Goal: Task Accomplishment & Management: Complete application form

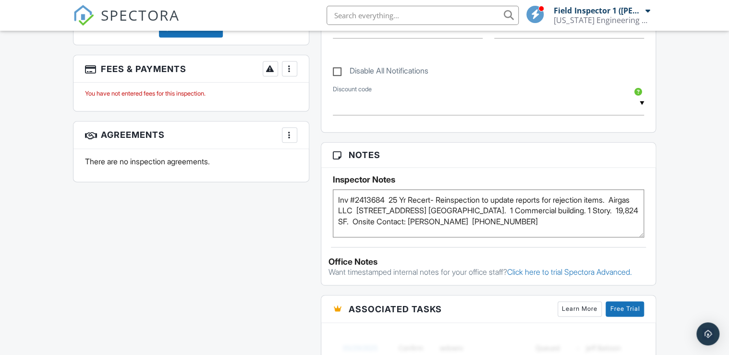
click at [242, 313] on div "All emails and texts are disabled for this inspection! All emails and texts hav…" at bounding box center [364, 151] width 595 height 816
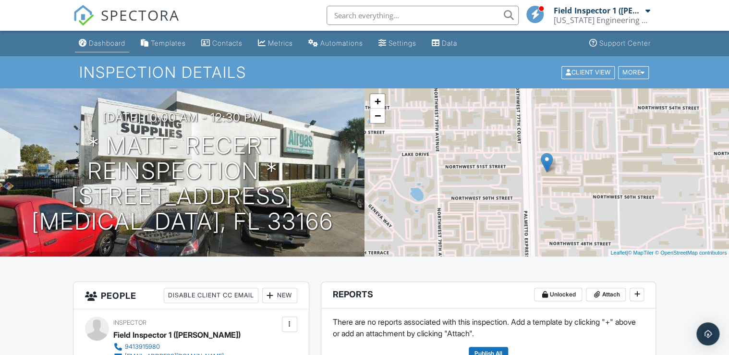
click at [106, 41] on div "Dashboard" at bounding box center [107, 43] width 37 height 8
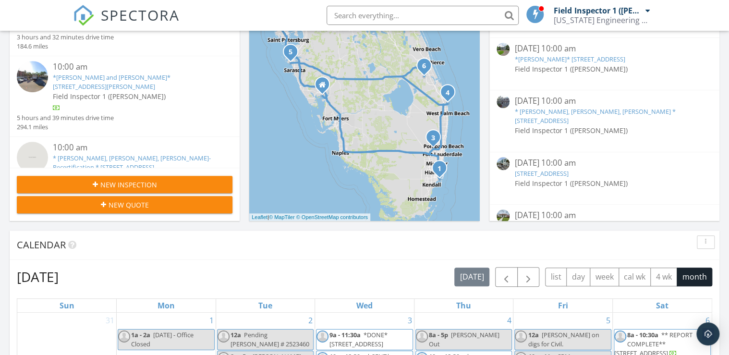
scroll to position [231, 0]
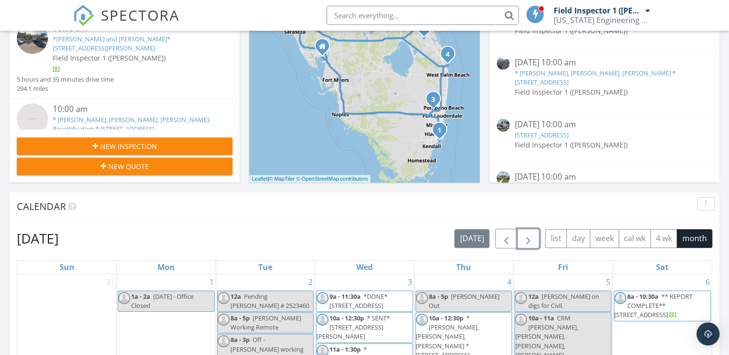
click at [528, 239] on span "button" at bounding box center [529, 239] width 12 height 12
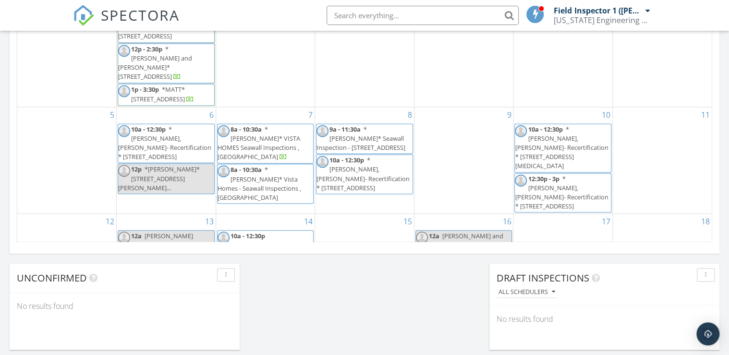
scroll to position [653, 0]
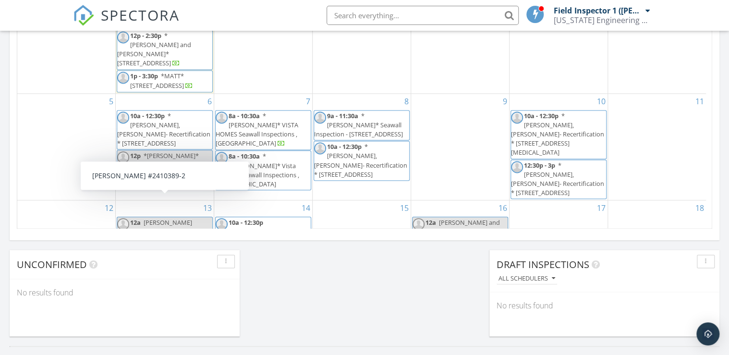
click at [150, 240] on span "Matt #2410389-2" at bounding box center [161, 249] width 62 height 18
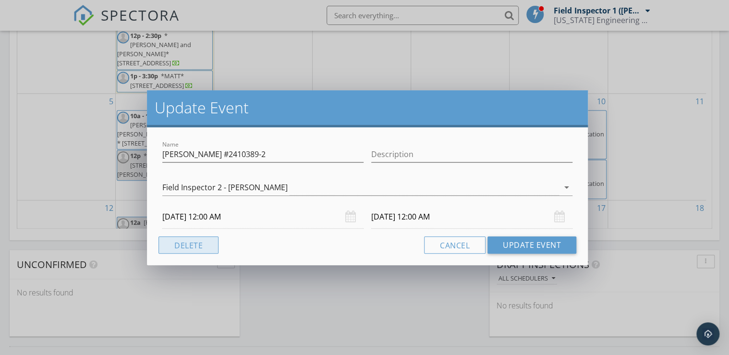
click at [183, 246] on button "Delete" at bounding box center [189, 244] width 60 height 17
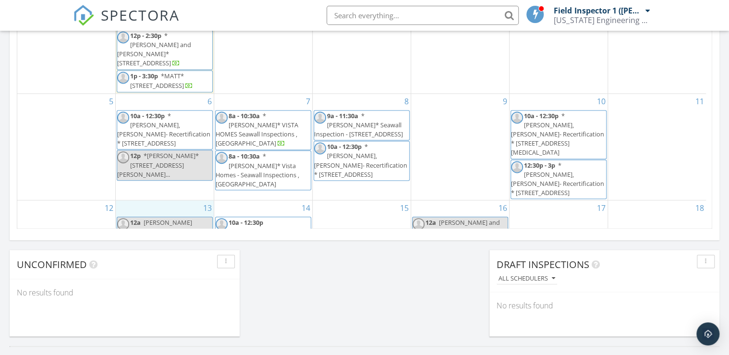
click at [154, 200] on div "13 12a Anthony Conversion, TRS 25104112" at bounding box center [165, 228] width 98 height 57
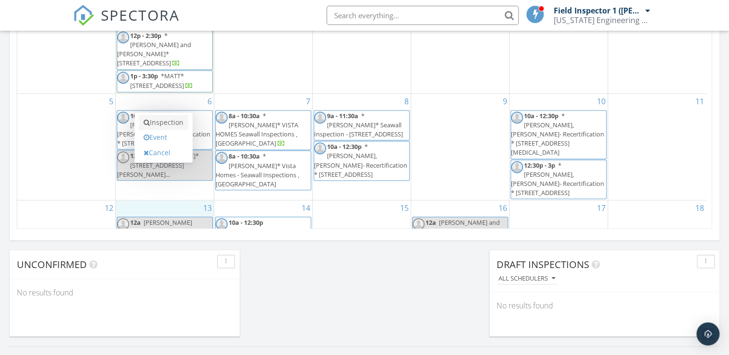
click at [163, 120] on link "Inspection" at bounding box center [163, 122] width 49 height 15
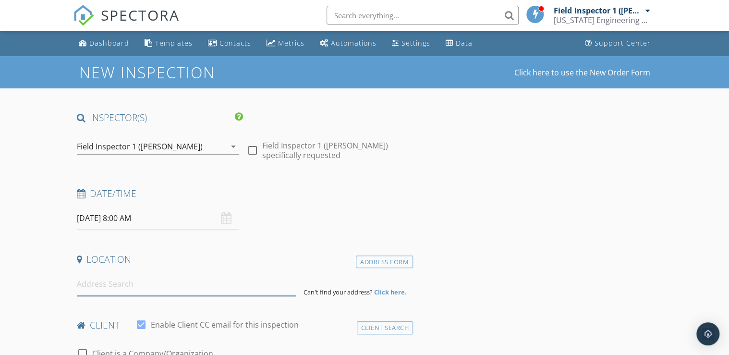
drag, startPoint x: 143, startPoint y: 282, endPoint x: 149, endPoint y: 281, distance: 5.8
click at [144, 282] on input at bounding box center [186, 284] width 219 height 24
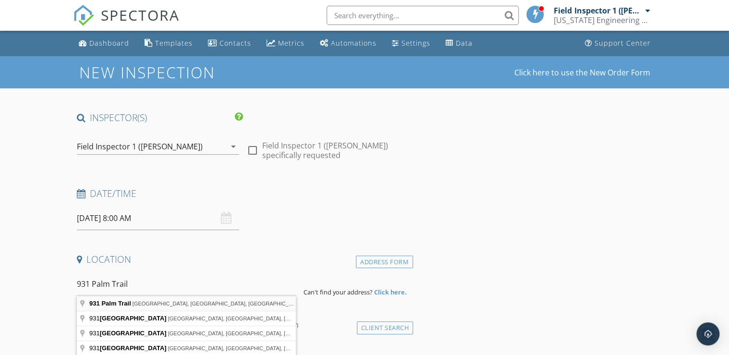
type input "931 Palm Trail, Delray Beach, FL, USA"
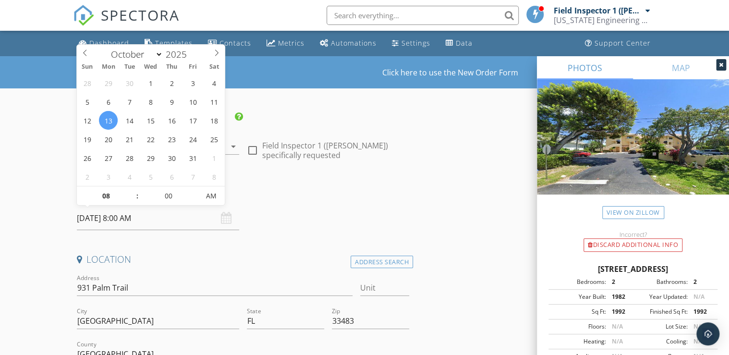
click at [133, 219] on input "10/13/2025 8:00 AM" at bounding box center [158, 219] width 162 height 24
type input "09"
type input "10/13/2025 9:00 AM"
click at [131, 189] on span at bounding box center [132, 191] width 7 height 10
type input "10"
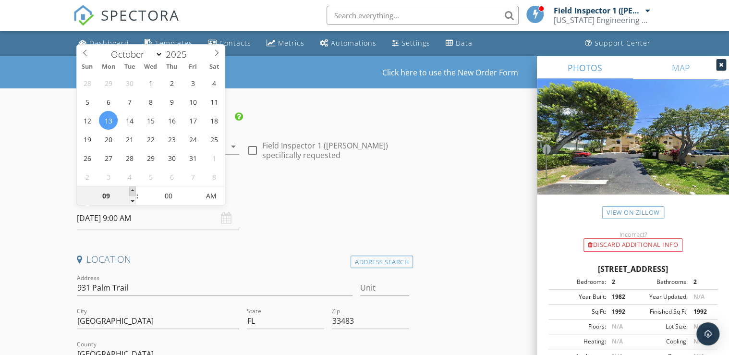
type input "10/13/2025 10:00 AM"
click at [131, 189] on span at bounding box center [132, 191] width 7 height 10
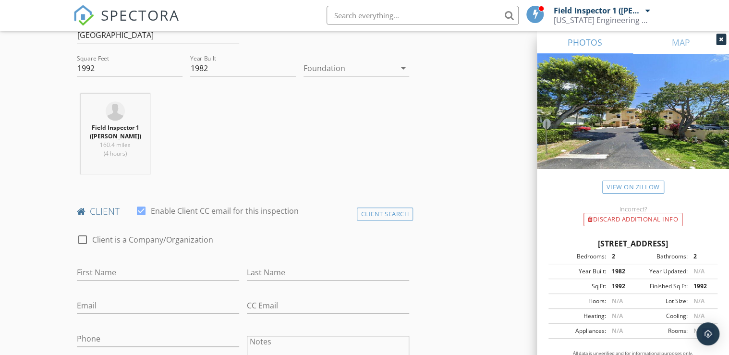
scroll to position [346, 0]
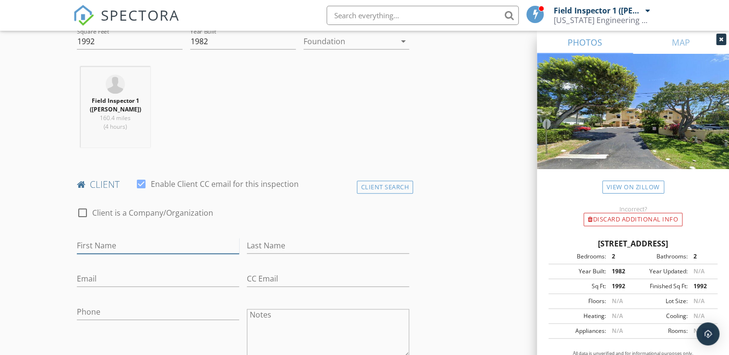
click at [170, 250] on input "First Name" at bounding box center [158, 246] width 162 height 16
type input "John"
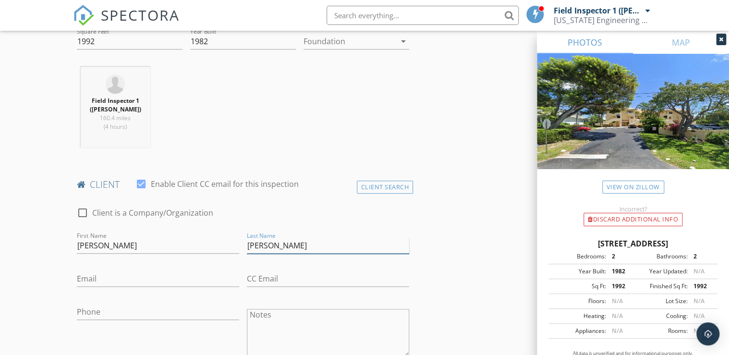
type input "Curry"
click at [116, 306] on input "Phone" at bounding box center [158, 312] width 162 height 16
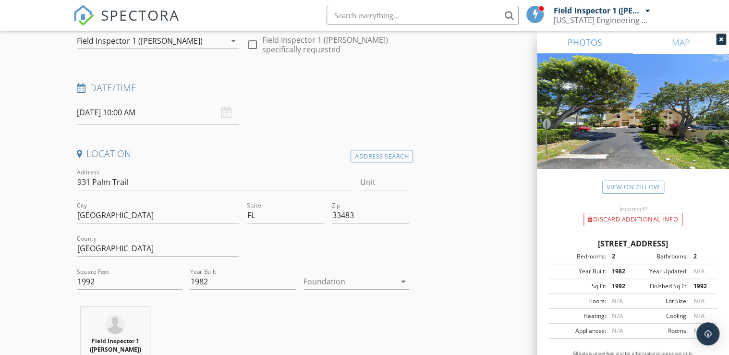
scroll to position [77, 0]
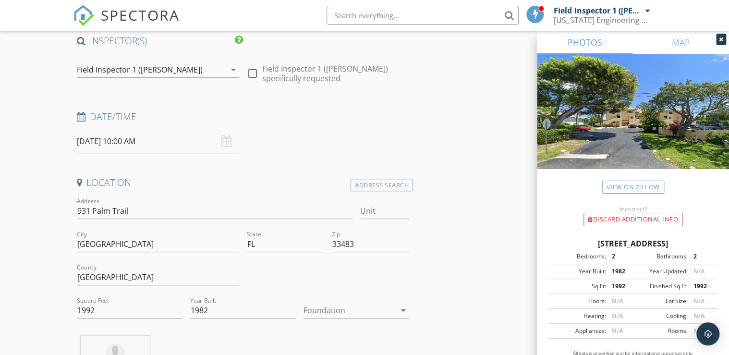
type input "610-724-8671"
click at [77, 209] on input "931 Palm Trail" at bounding box center [215, 211] width 276 height 16
type input "* 931 Palm Trail"
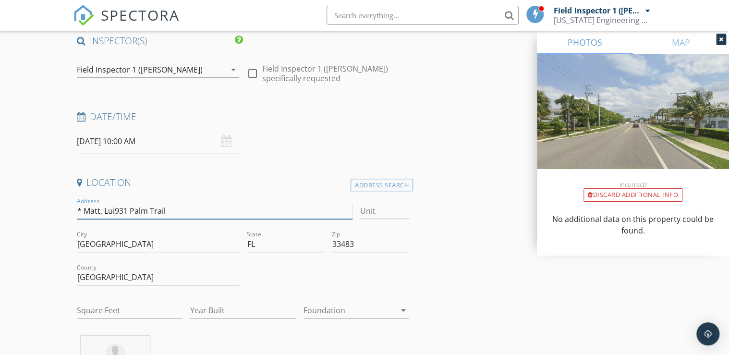
type input "* Matt, Luis931 Palm Trail"
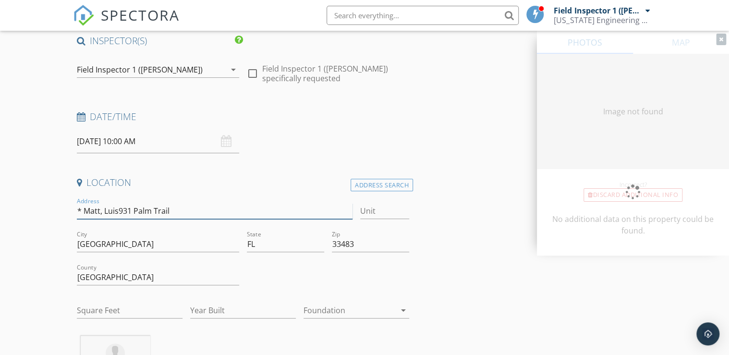
type input "0"
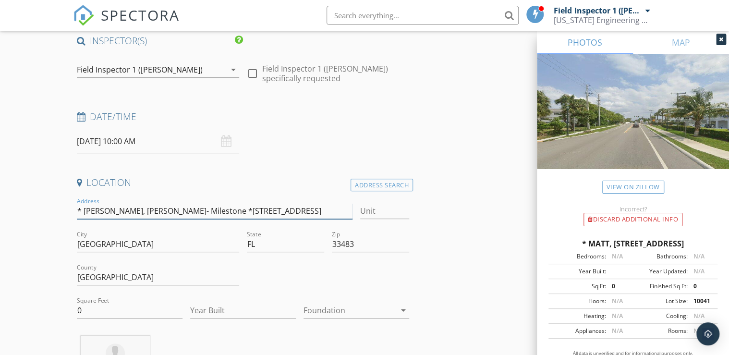
type input "* Matt, Luis- Milestone * 931 Palm Trail"
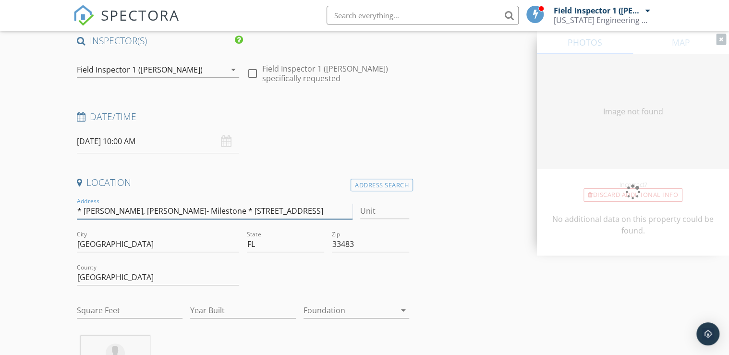
type input "0"
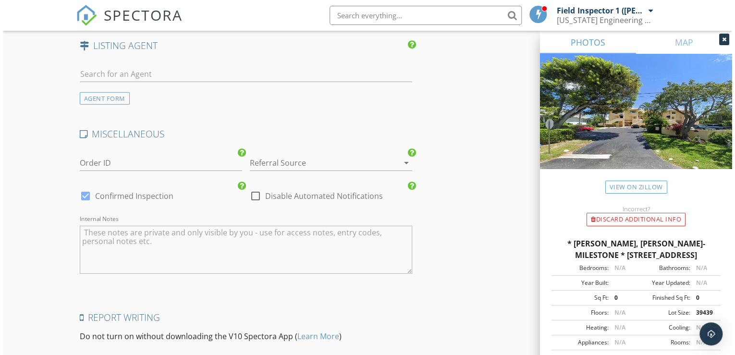
scroll to position [1360, 0]
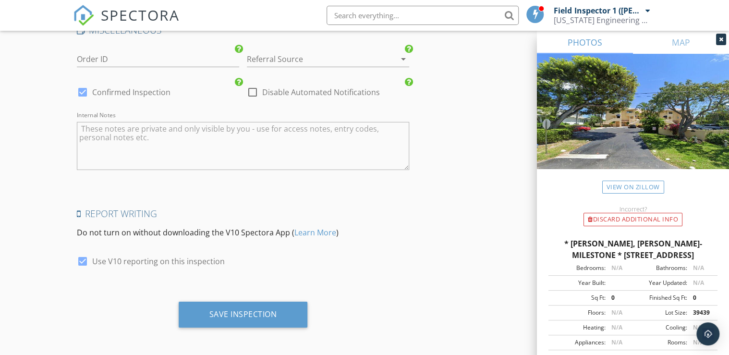
type input "* Matt, Luis- Milestone * 931 Palm Trail"
drag, startPoint x: 81, startPoint y: 257, endPoint x: 107, endPoint y: 281, distance: 35.1
click at [80, 257] on div at bounding box center [82, 261] width 16 height 16
checkbox input "false"
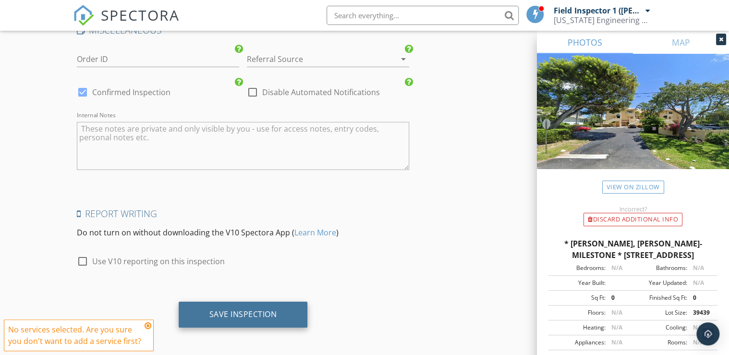
click at [220, 309] on div "Save Inspection" at bounding box center [243, 314] width 68 height 10
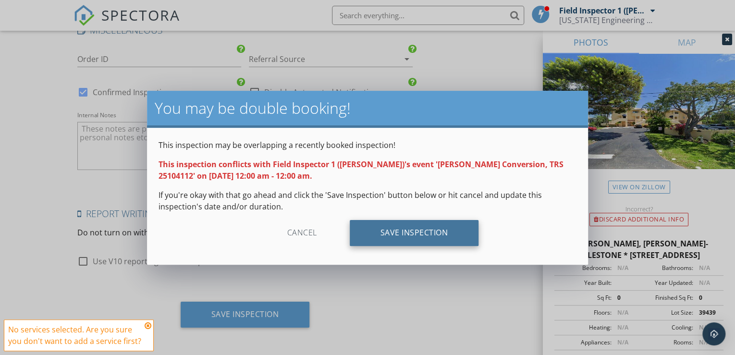
click at [415, 236] on div "Save Inspection" at bounding box center [414, 233] width 129 height 26
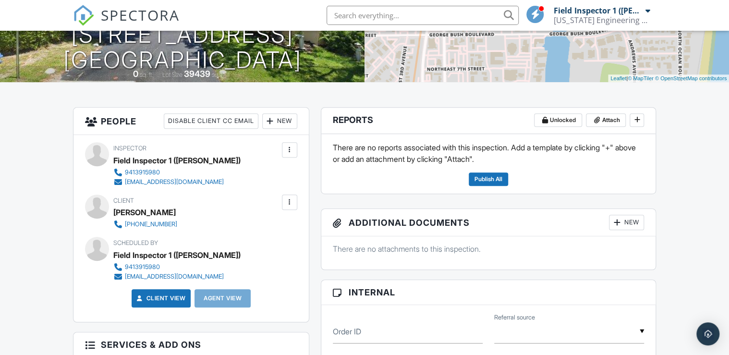
scroll to position [192, 0]
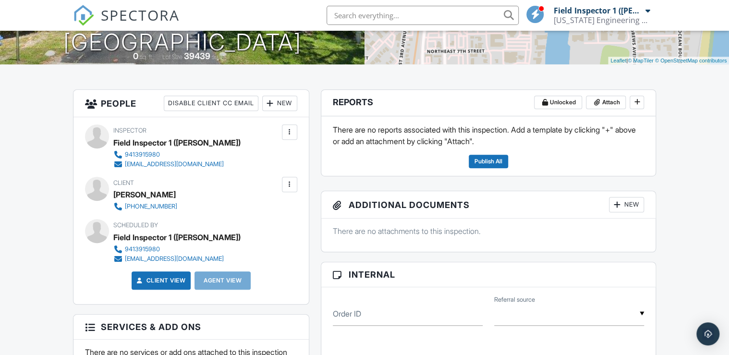
click at [622, 202] on div "New" at bounding box center [626, 204] width 35 height 15
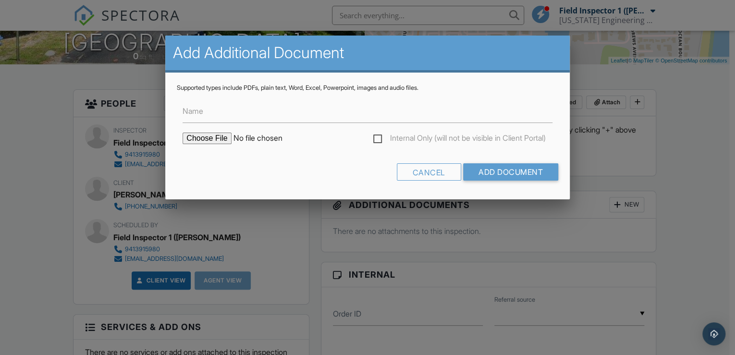
click at [206, 134] on input "file" at bounding box center [264, 139] width 163 height 12
type input "C:\fakepath\2410389-2.pdf"
click at [286, 172] on div "Cancel Add Document" at bounding box center [367, 175] width 381 height 24
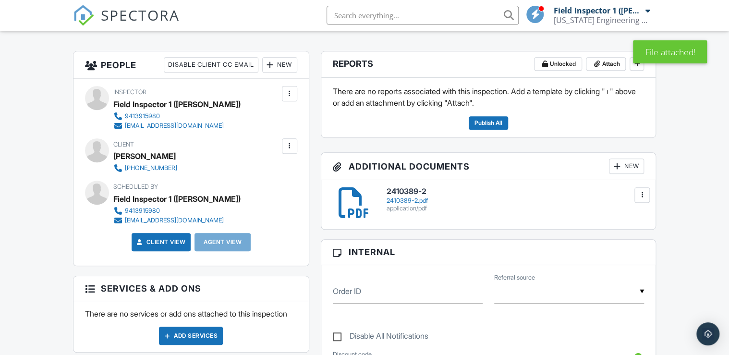
click at [625, 161] on div "New" at bounding box center [626, 166] width 35 height 15
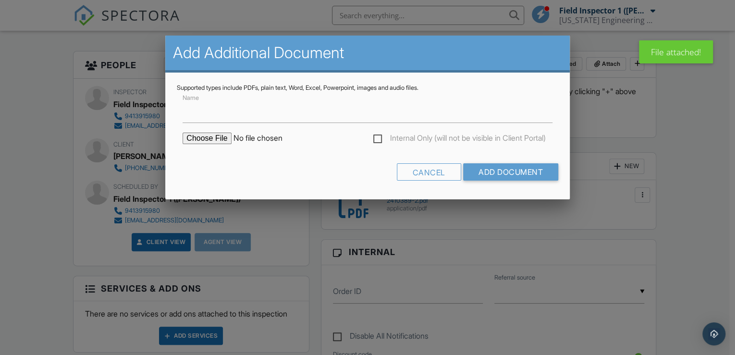
click at [199, 135] on input "file" at bounding box center [264, 139] width 163 height 12
type input "C:\fakepath\Email confirming insp, contact.pdf"
click at [317, 160] on form "Name Internal Only (will not be visible in Client Portal) Cancel Add Document" at bounding box center [367, 140] width 381 height 96
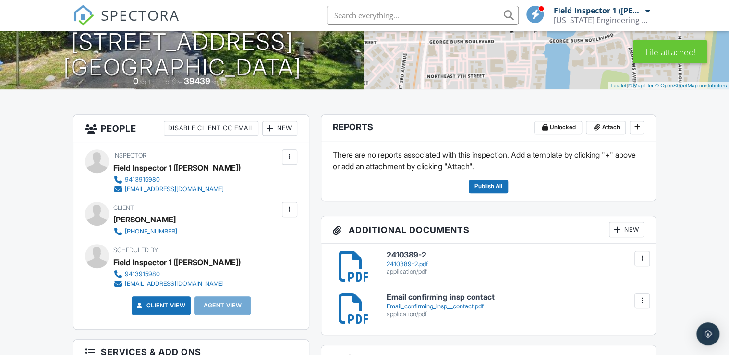
scroll to position [192, 0]
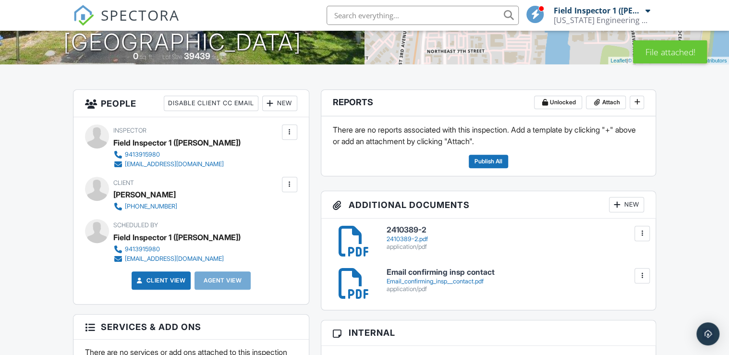
click at [624, 205] on div "New" at bounding box center [626, 204] width 35 height 15
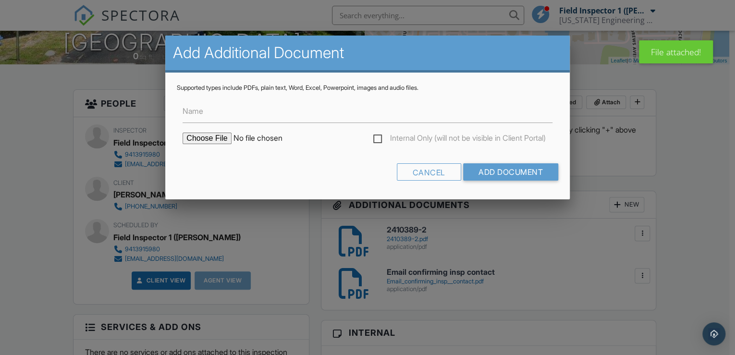
click at [212, 134] on input "file" at bounding box center [264, 139] width 163 height 12
type input "C:\fakepath\Marina Del Rey -Milestone.pdf"
click at [217, 169] on div "Cancel Add Document" at bounding box center [367, 175] width 381 height 24
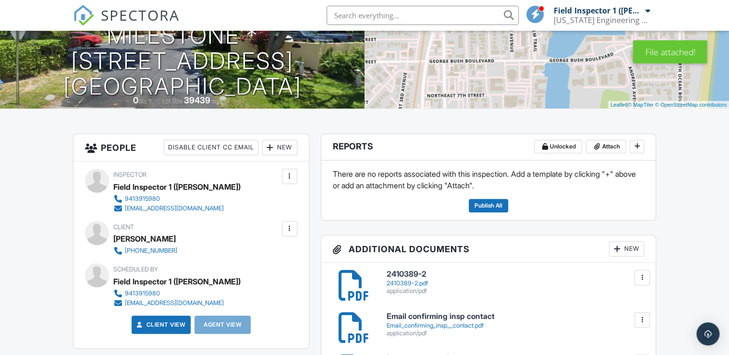
scroll to position [231, 0]
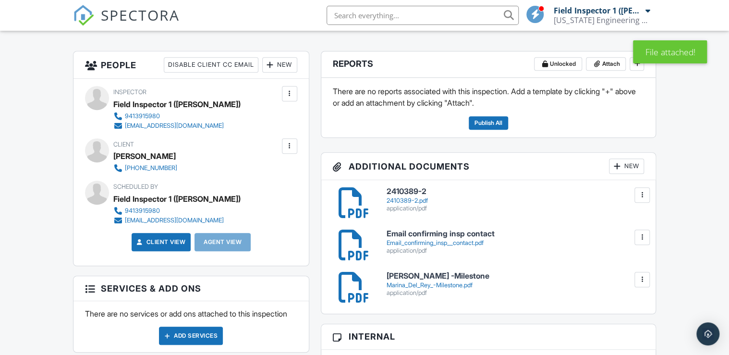
click at [624, 169] on div "New" at bounding box center [626, 166] width 35 height 15
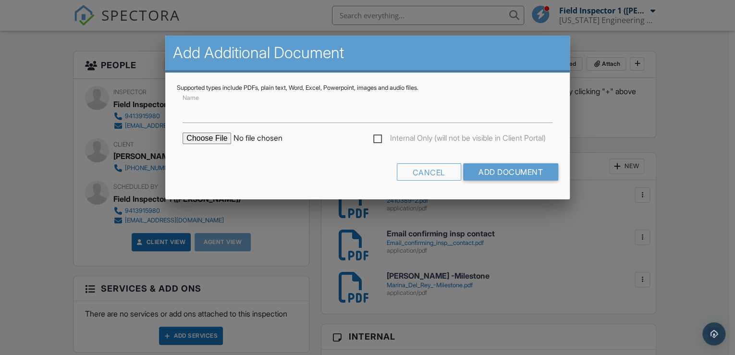
click at [214, 134] on input "file" at bounding box center [264, 139] width 163 height 12
type input "C:\fakepath\fle questionnaire pg 1.pdf"
click at [335, 151] on div "Internal Only (will not be visible in Client Portal)" at bounding box center [367, 143] width 381 height 21
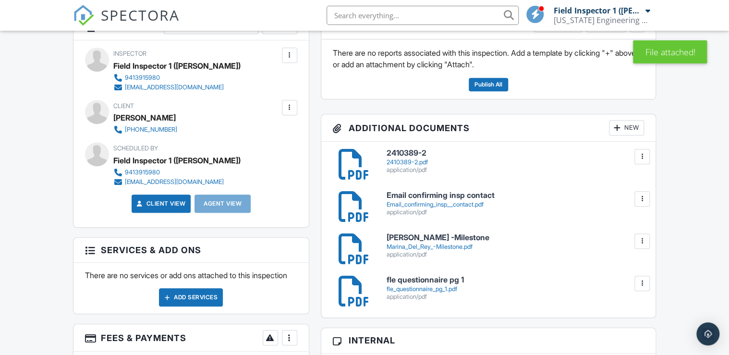
click at [618, 128] on div at bounding box center [617, 128] width 10 height 10
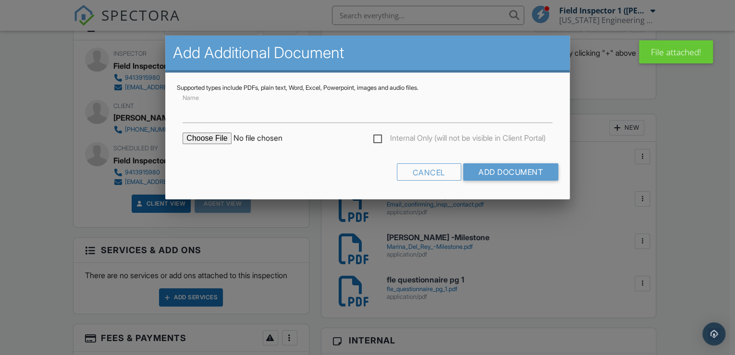
click at [217, 137] on input "file" at bounding box center [264, 139] width 163 height 12
type input "C:\fakepath\fle questionnaire pg 2.pdf"
click at [334, 158] on form "Name Internal Only (will not be visible in Client Portal) Cancel Add Document" at bounding box center [367, 140] width 381 height 96
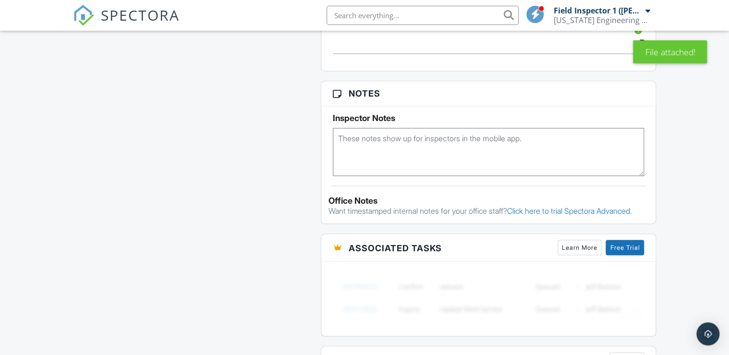
scroll to position [730, 0]
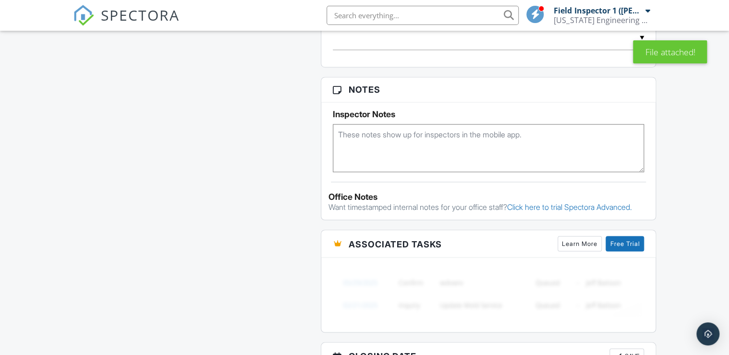
click at [361, 136] on textarea at bounding box center [488, 148] width 311 height 48
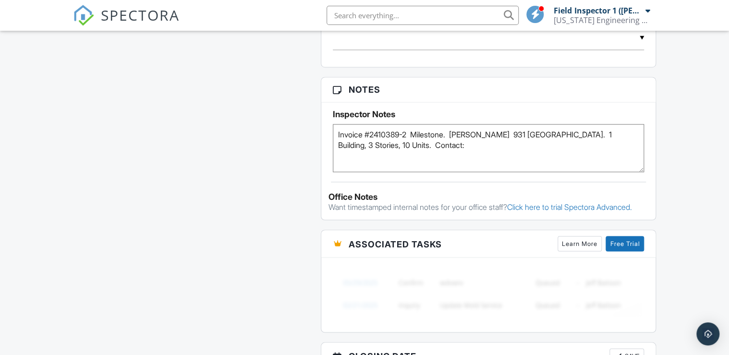
click at [475, 144] on textarea "Invoice #2410389-2 Milestone. [PERSON_NAME] 931 [GEOGRAPHIC_DATA]. 1 Building, …" at bounding box center [488, 148] width 311 height 48
type textarea "Invoice #2410389-2 Milestone. [PERSON_NAME] 931 [GEOGRAPHIC_DATA]. 1 Building, …"
click at [233, 159] on div "All emails and texts are disabled for this inspection! All emails and texts hav…" at bounding box center [364, 22] width 595 height 942
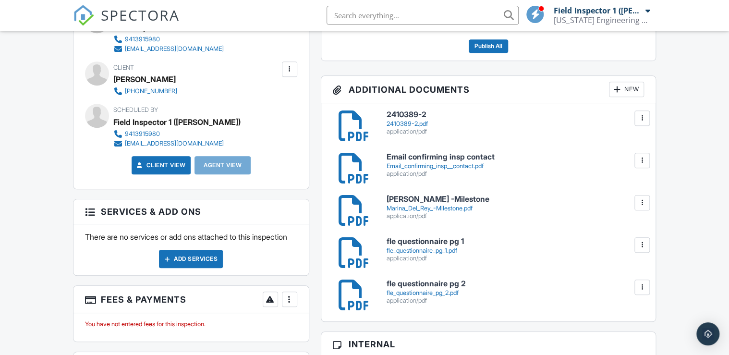
scroll to position [0, 0]
